Goal: Task Accomplishment & Management: Use online tool/utility

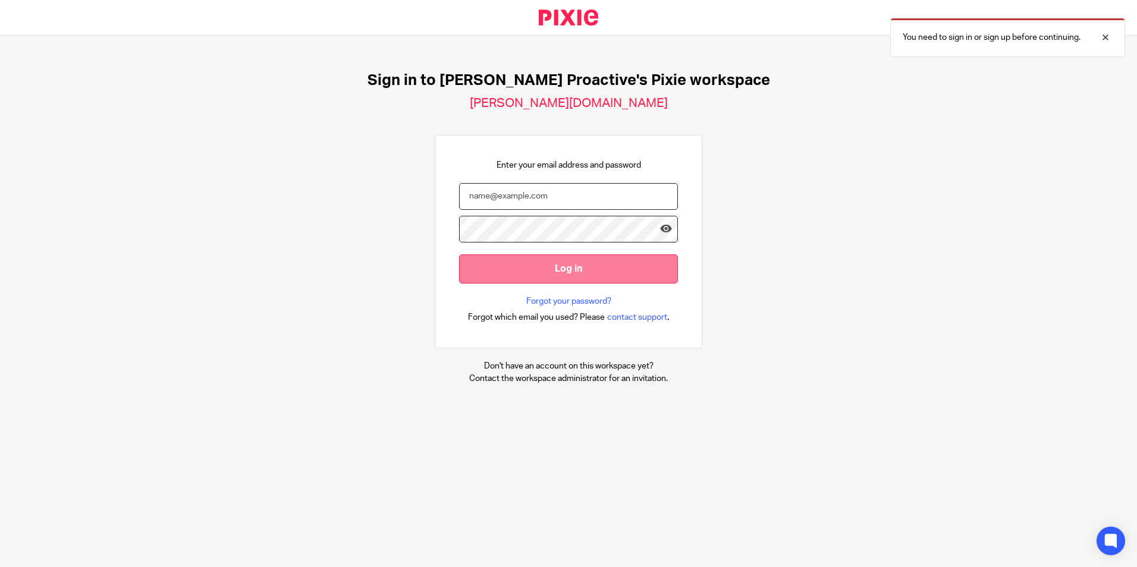
type input "[PERSON_NAME][EMAIL_ADDRESS][PERSON_NAME][DOMAIN_NAME]"
click at [563, 268] on input "Log in" at bounding box center [568, 268] width 219 height 29
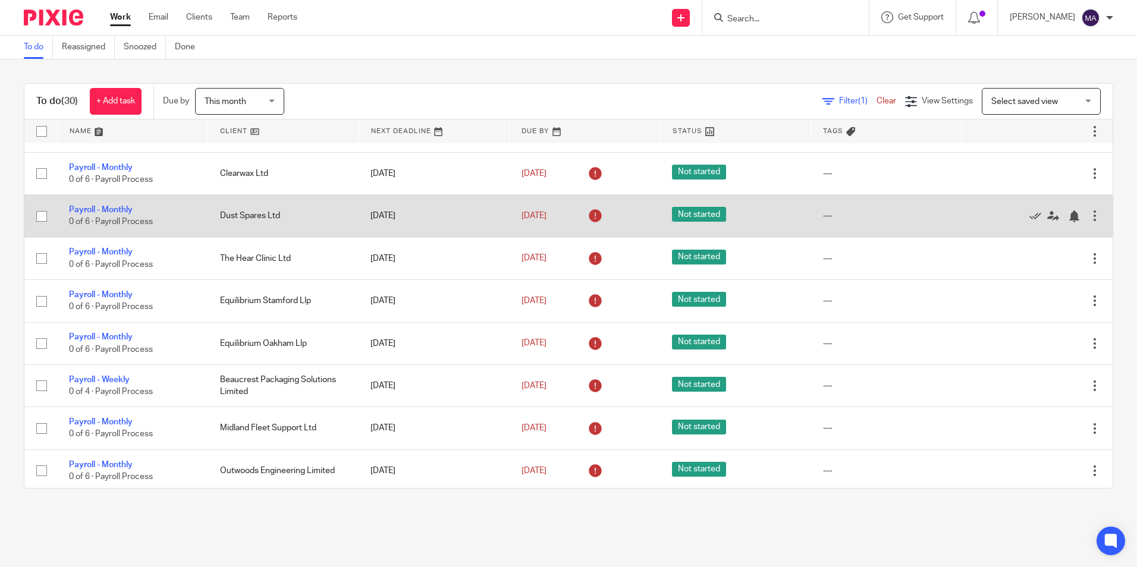
scroll to position [713, 0]
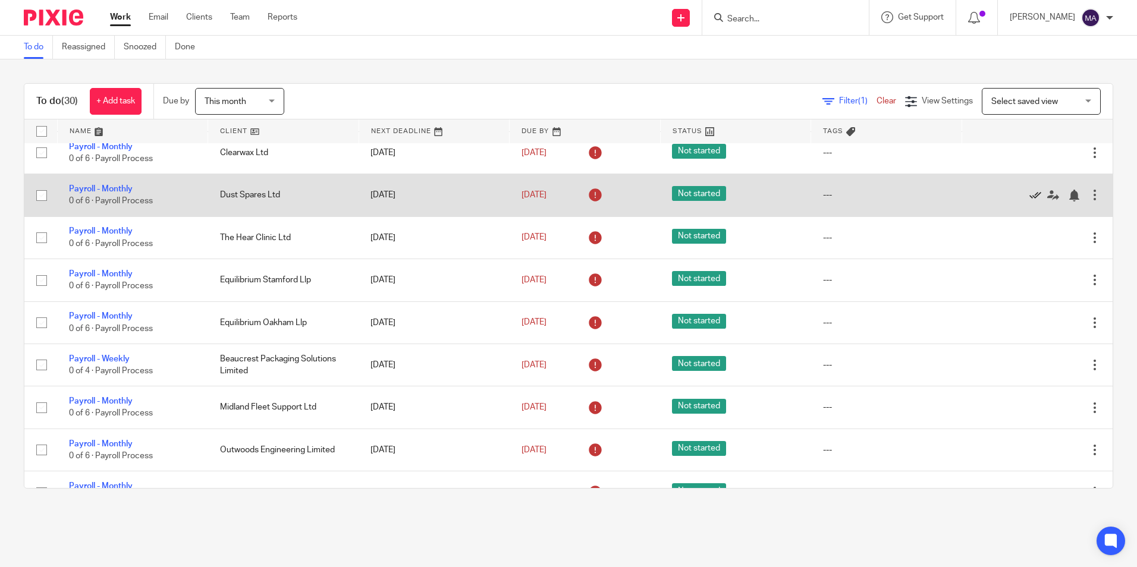
click at [1029, 194] on icon at bounding box center [1035, 196] width 12 height 12
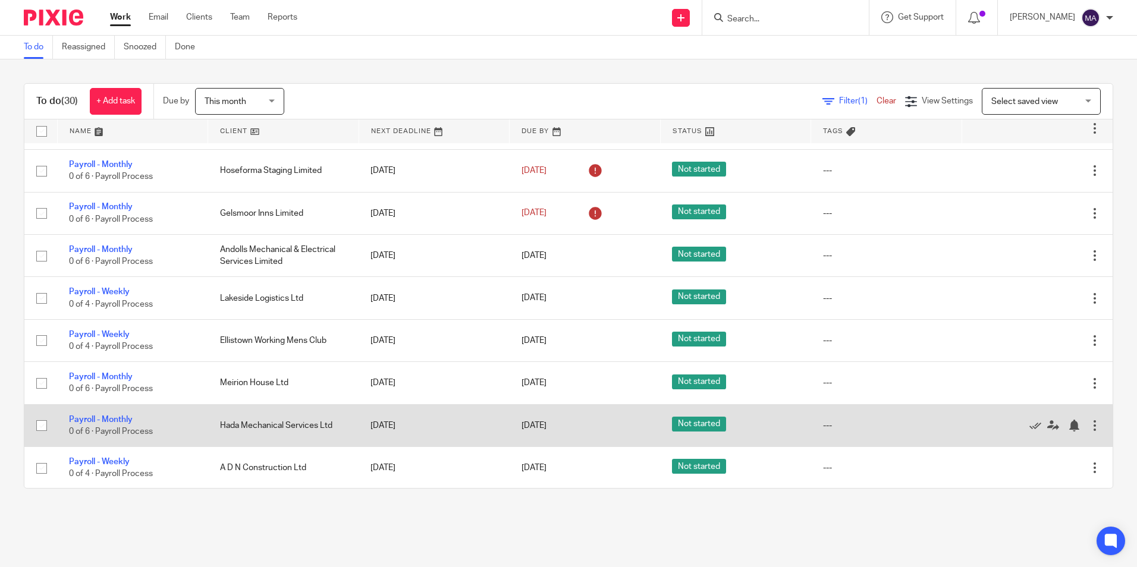
scroll to position [1036, 0]
